Goal: Navigation & Orientation: Understand site structure

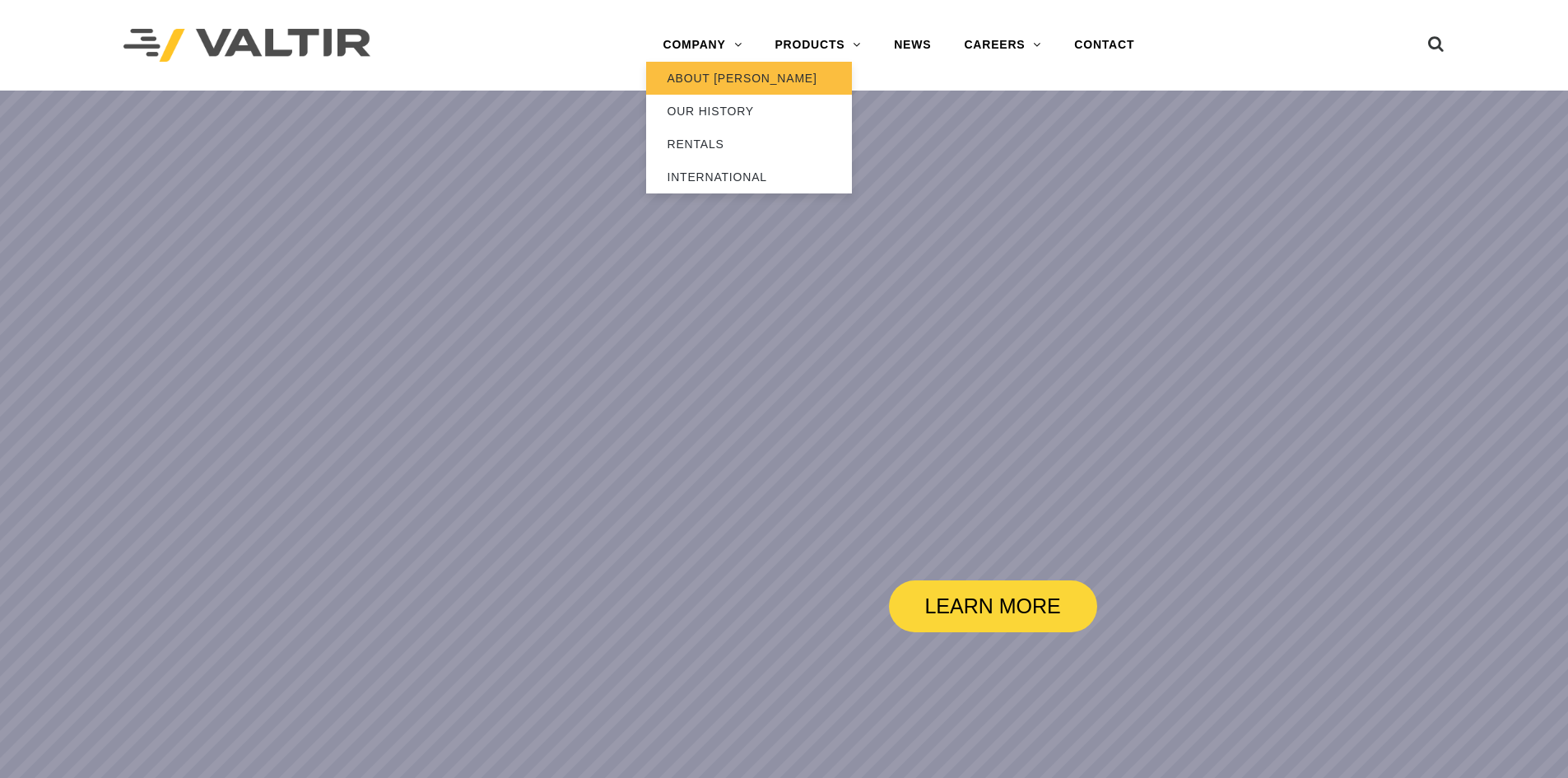
click at [737, 84] on link "ABOUT [PERSON_NAME]" at bounding box center [748, 78] width 206 height 33
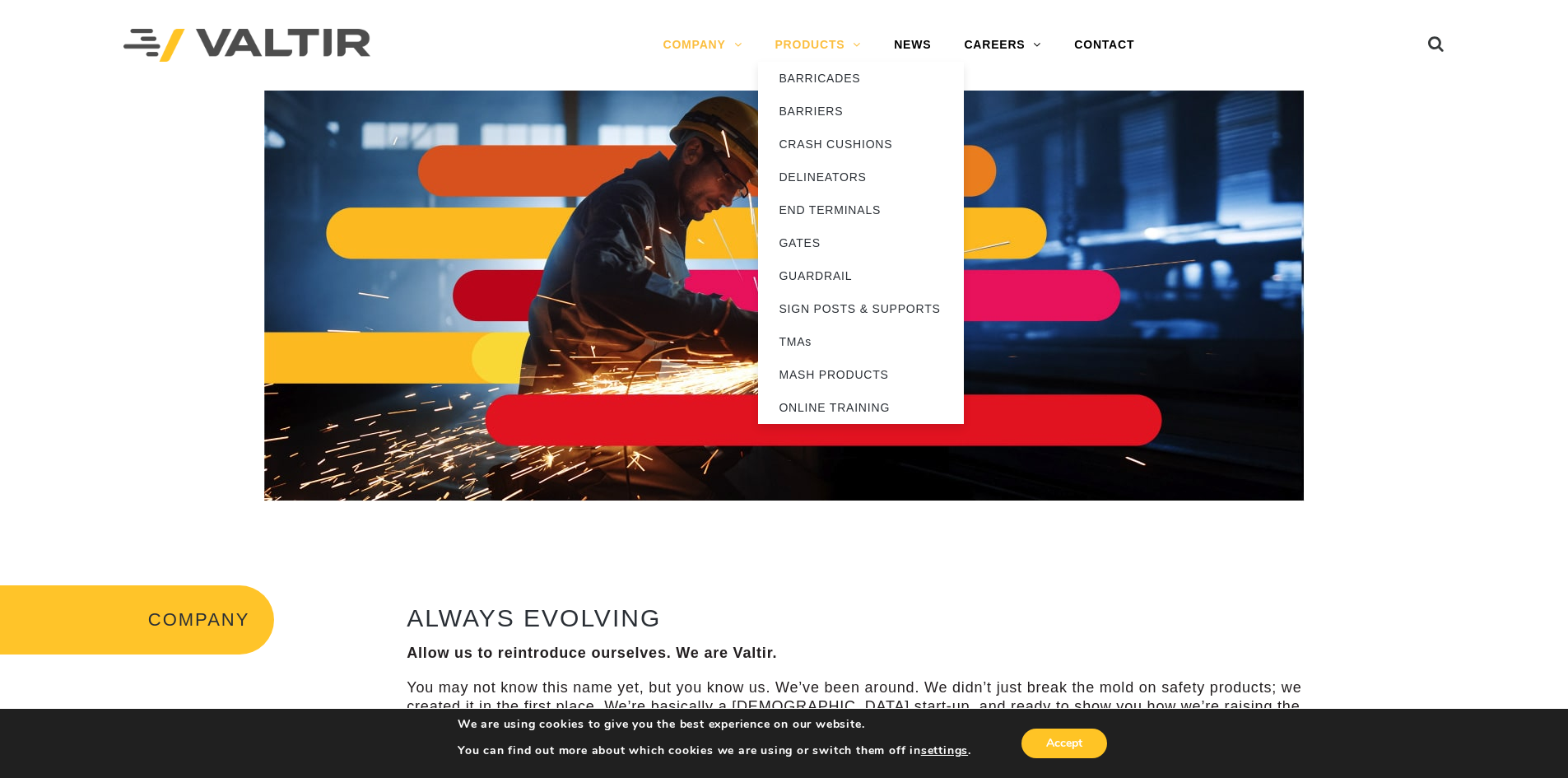
click at [851, 47] on link "PRODUCTS" at bounding box center [818, 44] width 119 height 33
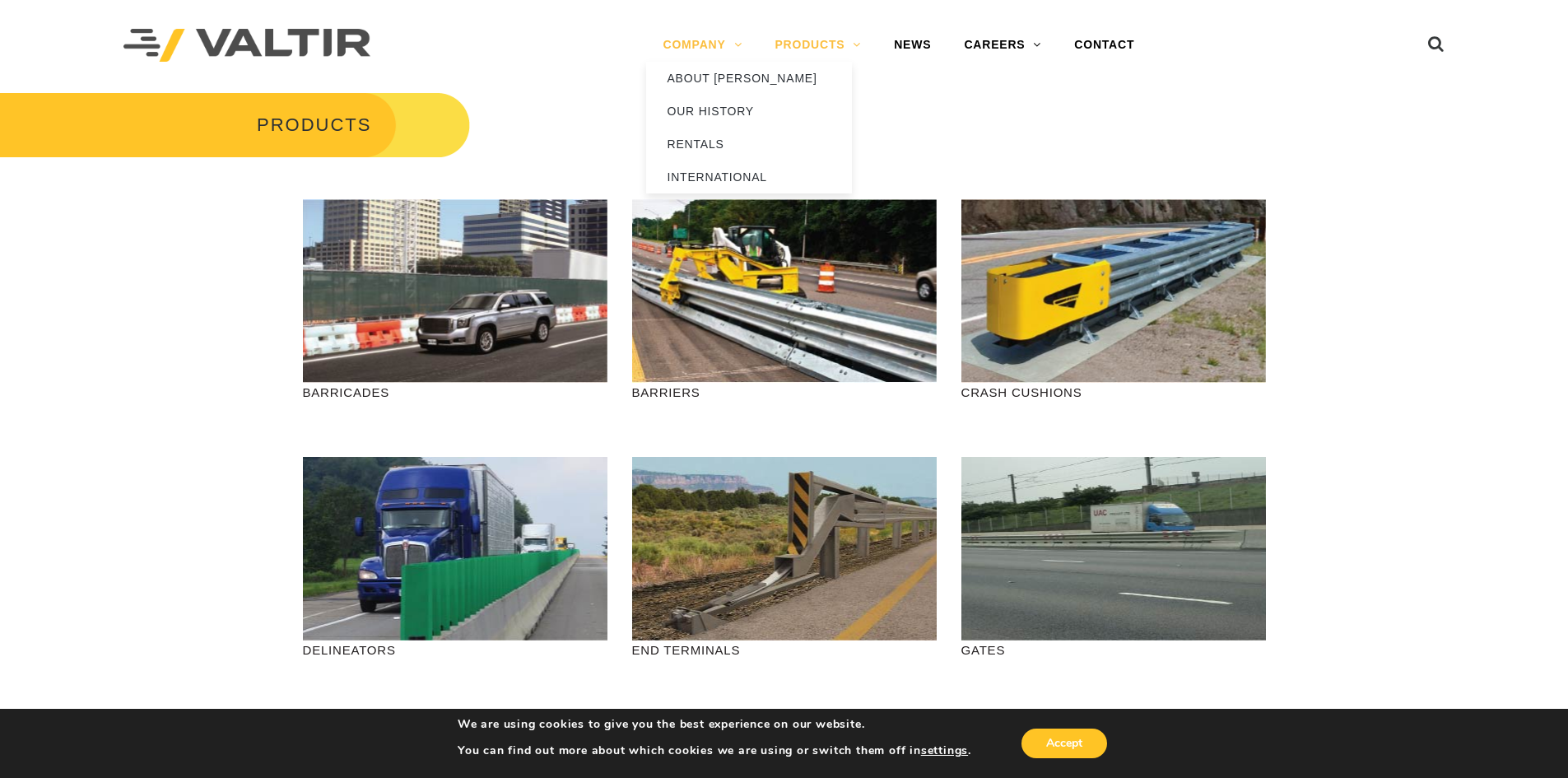
click at [715, 39] on link "COMPANY" at bounding box center [702, 44] width 112 height 33
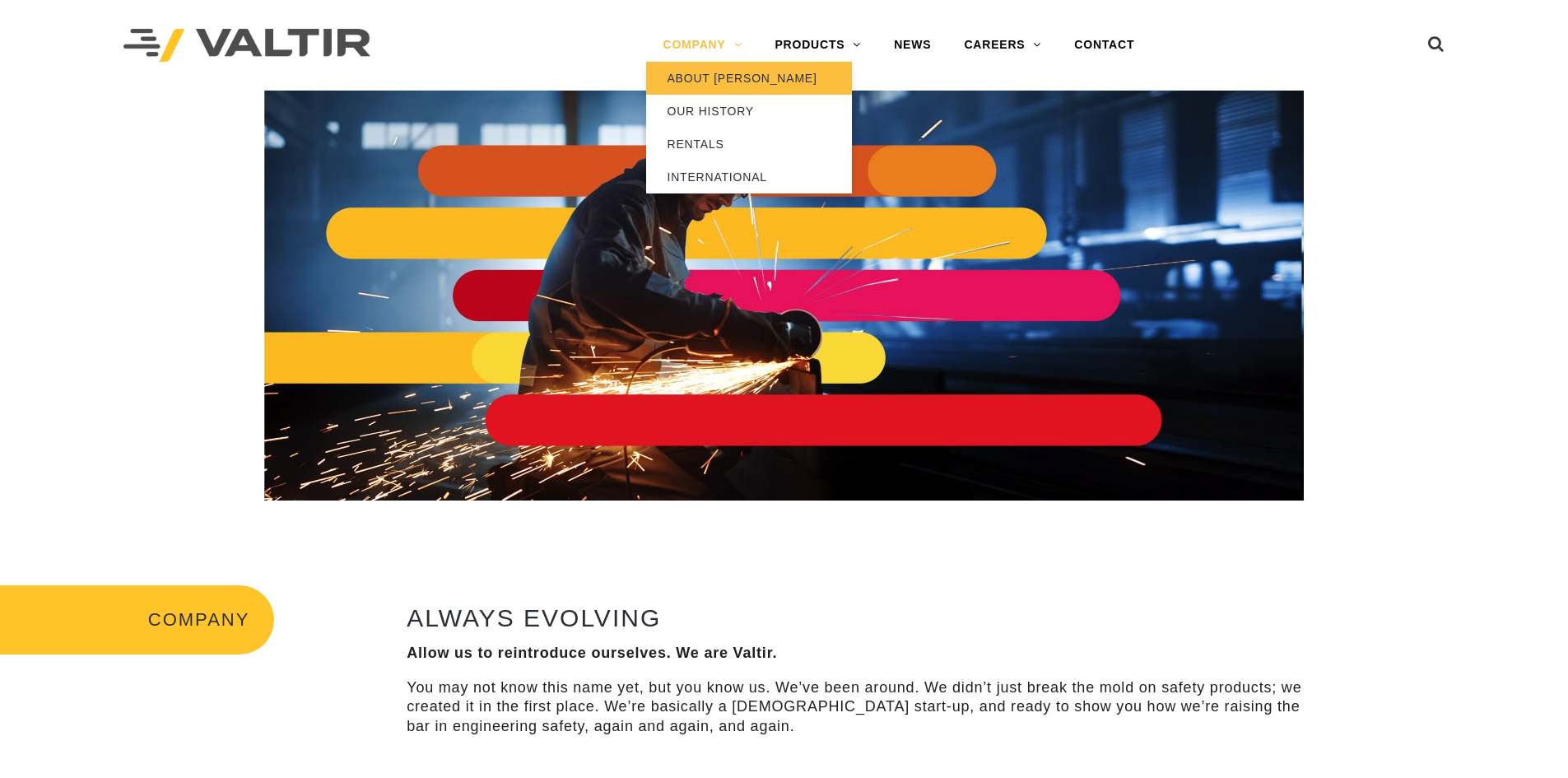
click at [733, 81] on link "ABOUT [PERSON_NAME]" at bounding box center [748, 78] width 206 height 33
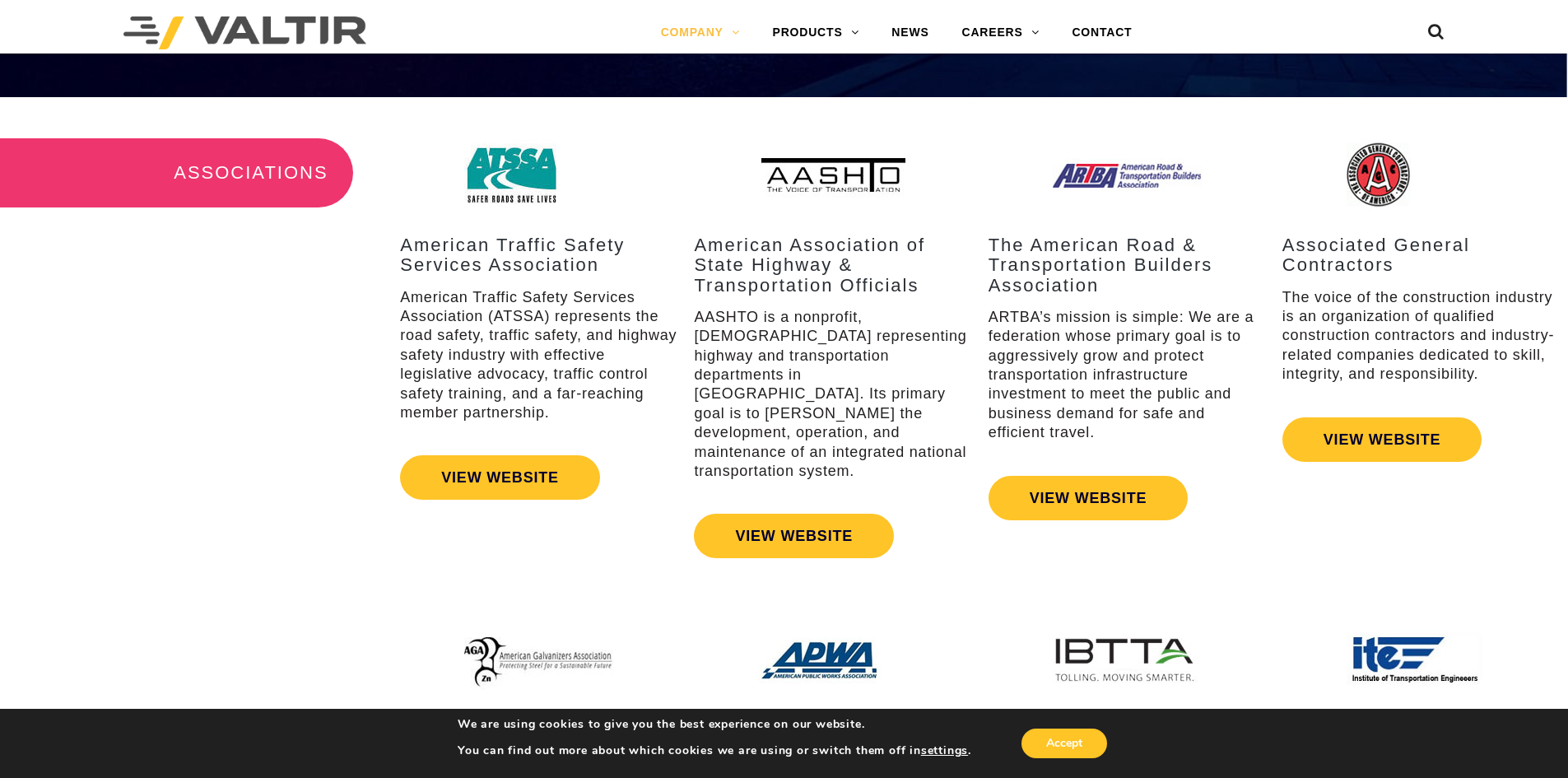
scroll to position [1889, 0]
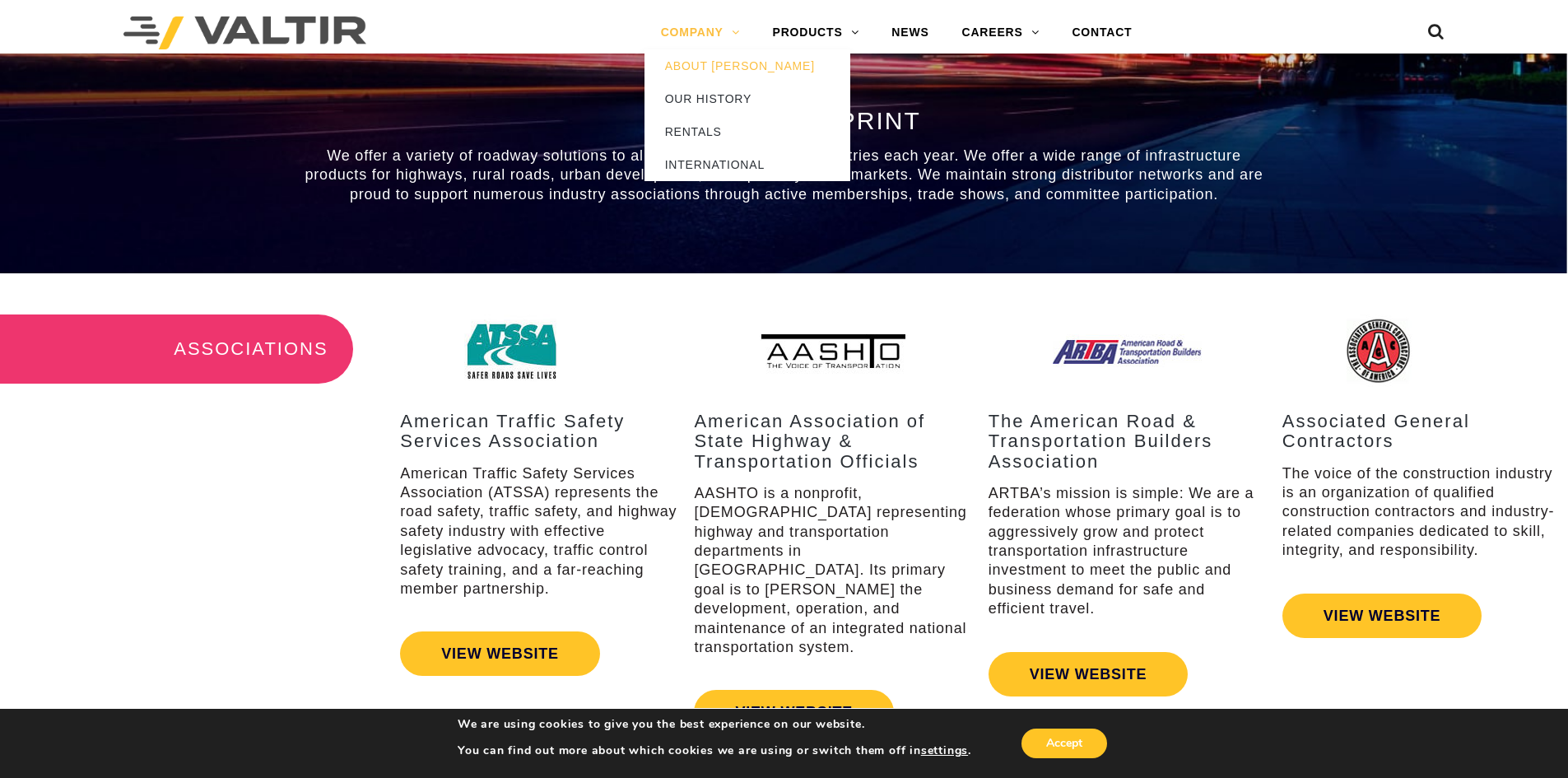
click at [705, 19] on link "COMPANY" at bounding box center [701, 33] width 112 height 33
